Goal: Communication & Community: Ask a question

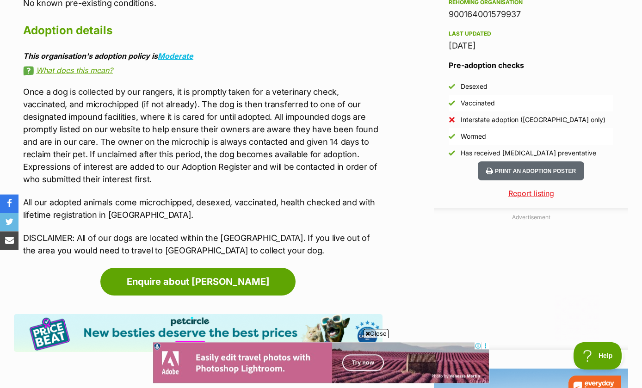
scroll to position [789, 0]
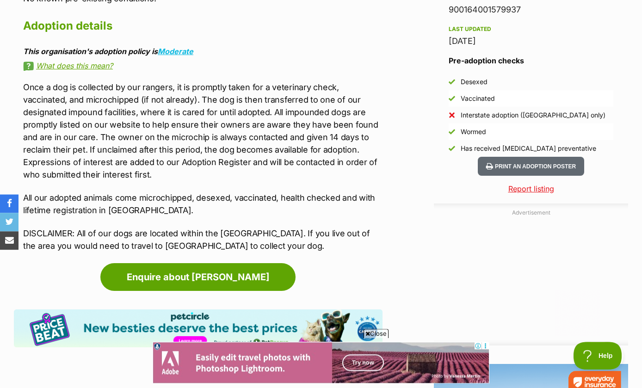
click at [135, 263] on link "Enquire about Marley" at bounding box center [197, 277] width 195 height 28
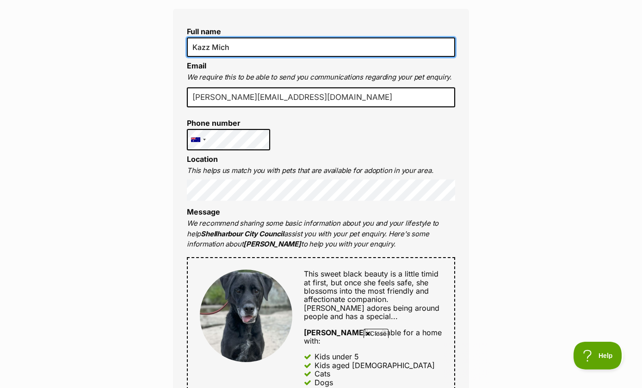
click at [283, 47] on input "Kazz Mich" at bounding box center [321, 46] width 268 height 19
type input "[PERSON_NAME]"
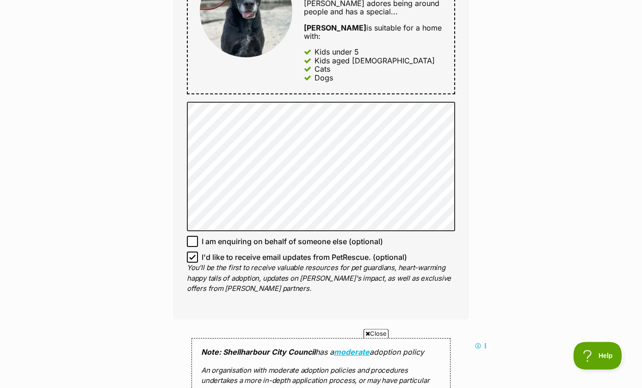
click at [189, 251] on input "I'd like to receive email updates from PetRescue. (optional)" at bounding box center [192, 256] width 11 height 11
checkbox input "false"
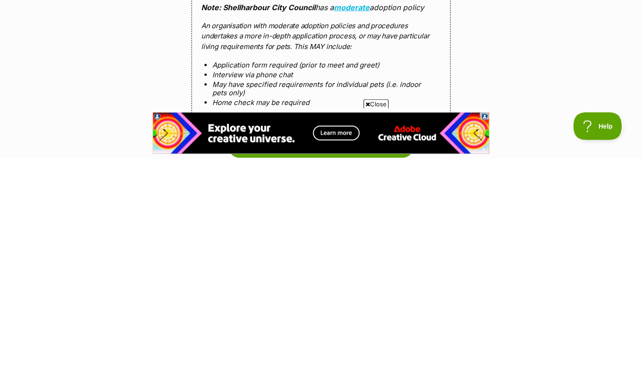
scroll to position [712, 0]
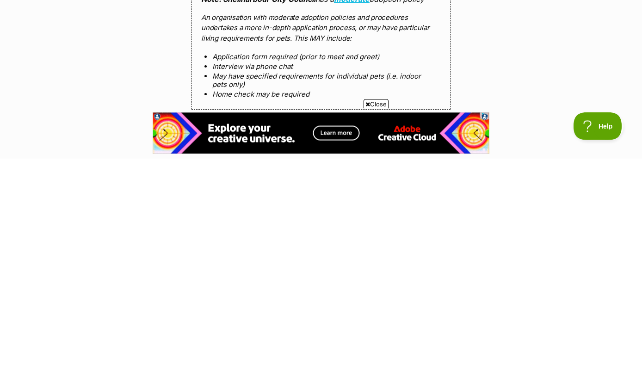
click at [239, 357] on input "Send enquiry" at bounding box center [320, 367] width 185 height 21
